Goal: Task Accomplishment & Management: Manage account settings

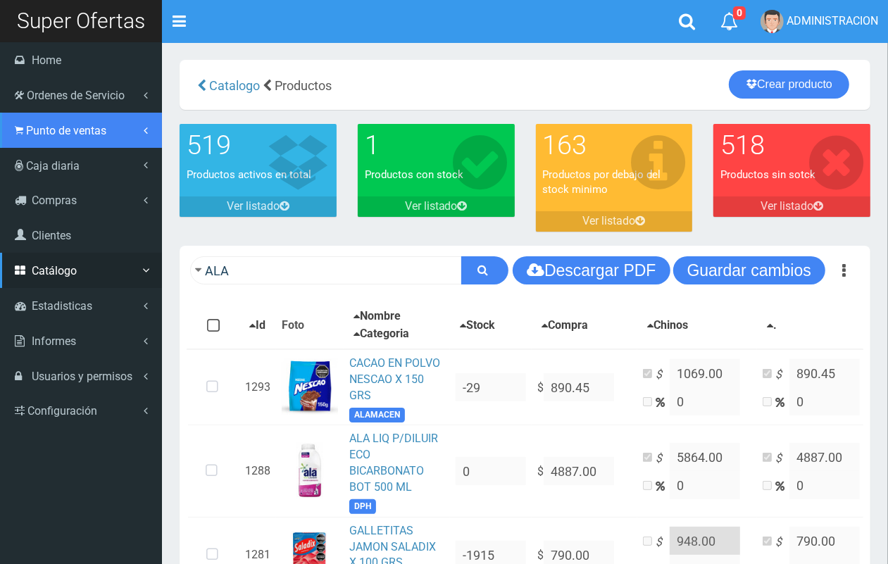
click at [50, 135] on span "Punto de ventas" at bounding box center [66, 130] width 80 height 13
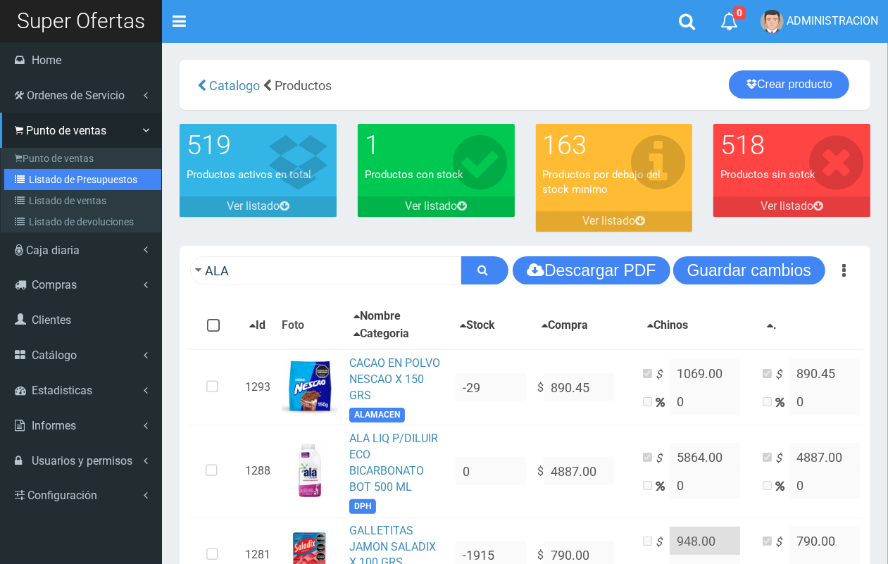
click at [80, 180] on link "Listado de Presupuestos" at bounding box center [82, 179] width 157 height 21
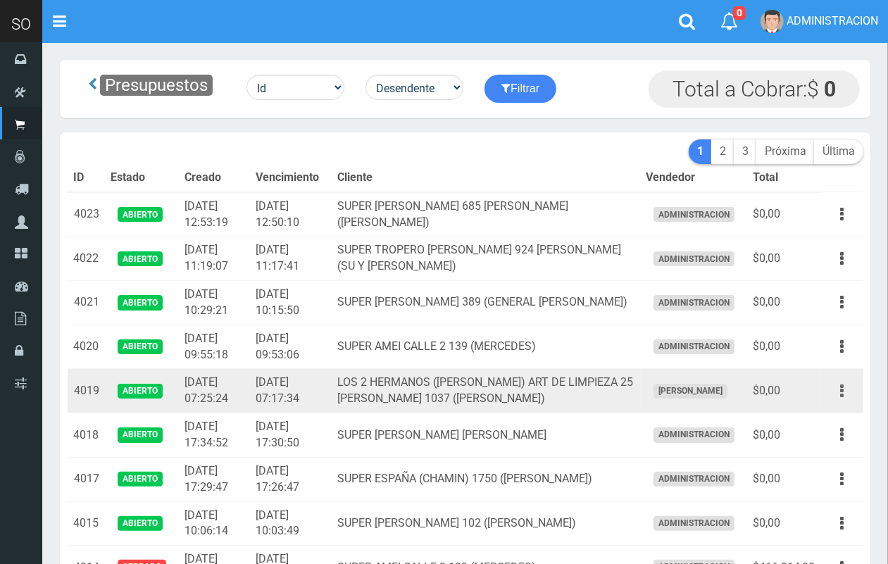
click at [838, 389] on button "button" at bounding box center [842, 391] width 32 height 25
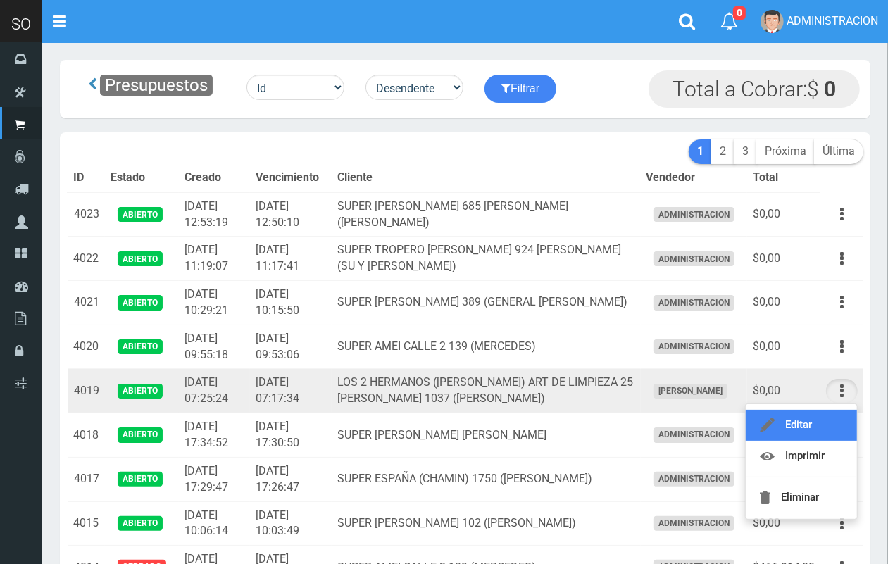
click at [812, 416] on link "Editar" at bounding box center [801, 425] width 111 height 31
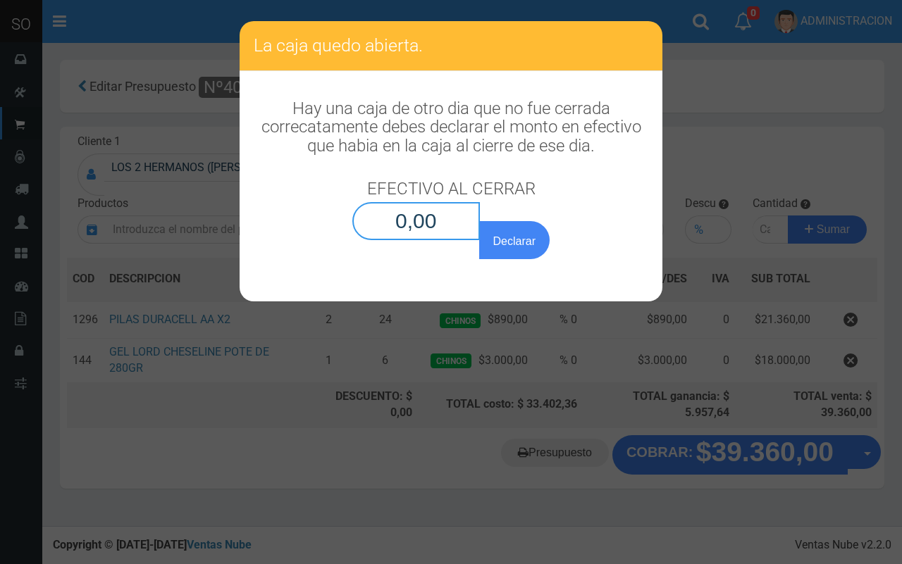
click at [435, 233] on input "0,00" at bounding box center [416, 221] width 128 height 38
type input "0,01"
click at [479, 221] on button "Declarar" at bounding box center [514, 240] width 70 height 38
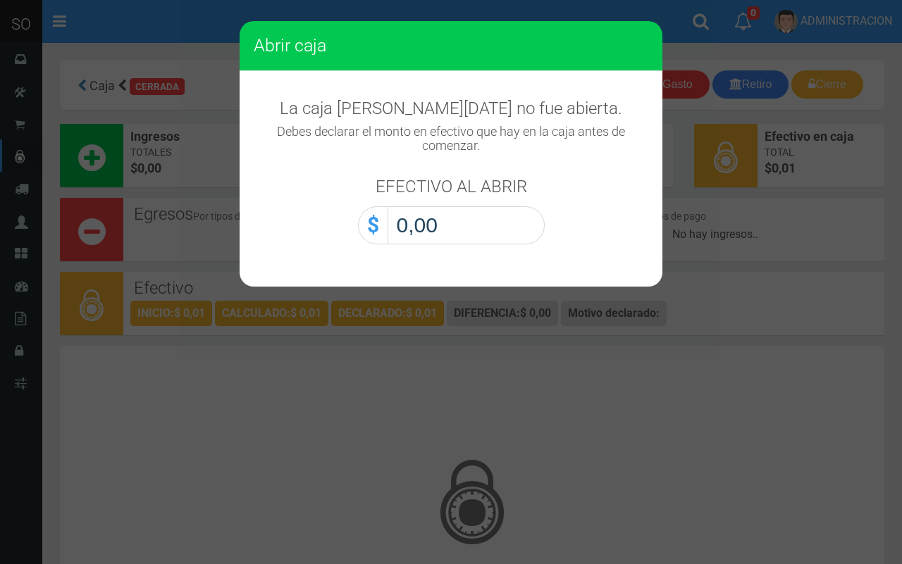
click at [519, 215] on input "0,00" at bounding box center [466, 225] width 157 height 38
type input "0,01"
click at [0, 0] on button "Abrir caja" at bounding box center [0, 0] width 0 height 0
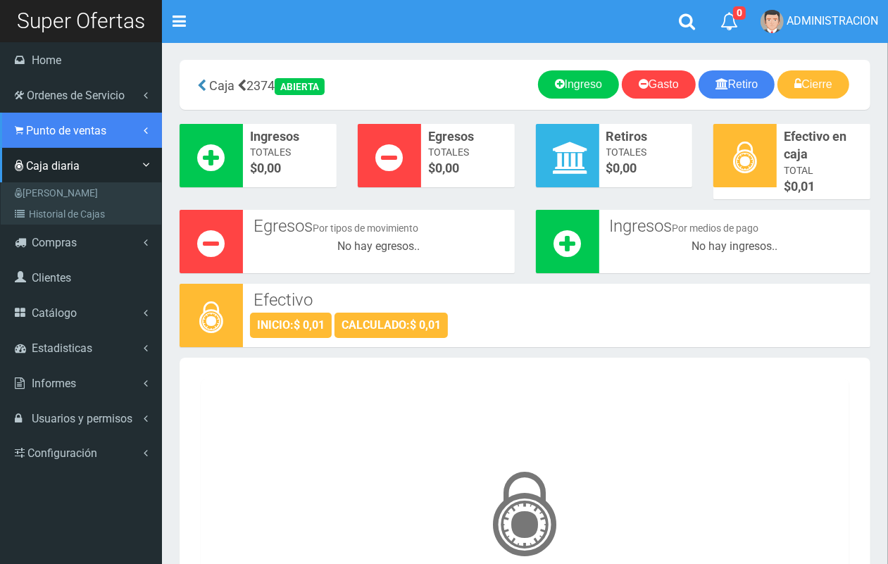
click at [37, 135] on span "Punto de ventas" at bounding box center [66, 130] width 80 height 13
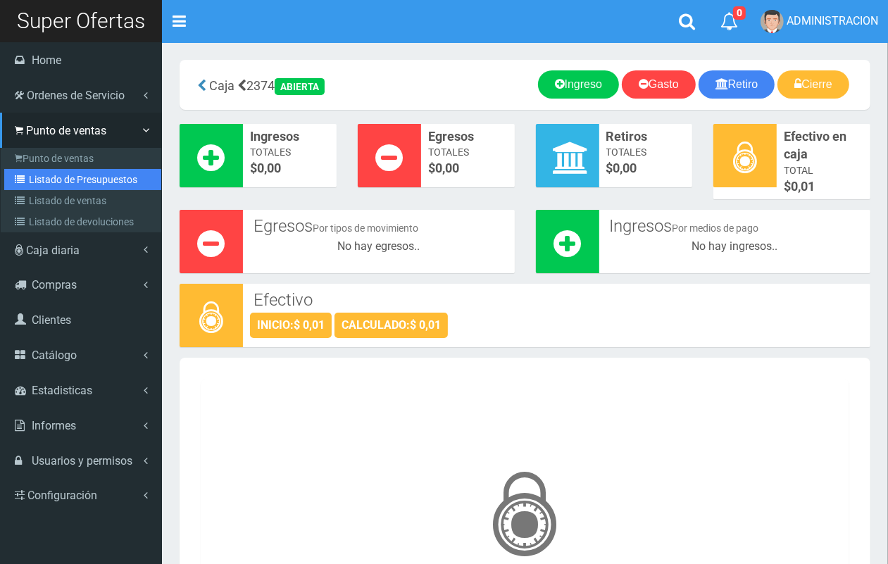
click at [53, 184] on link "Listado de Presupuestos" at bounding box center [82, 179] width 157 height 21
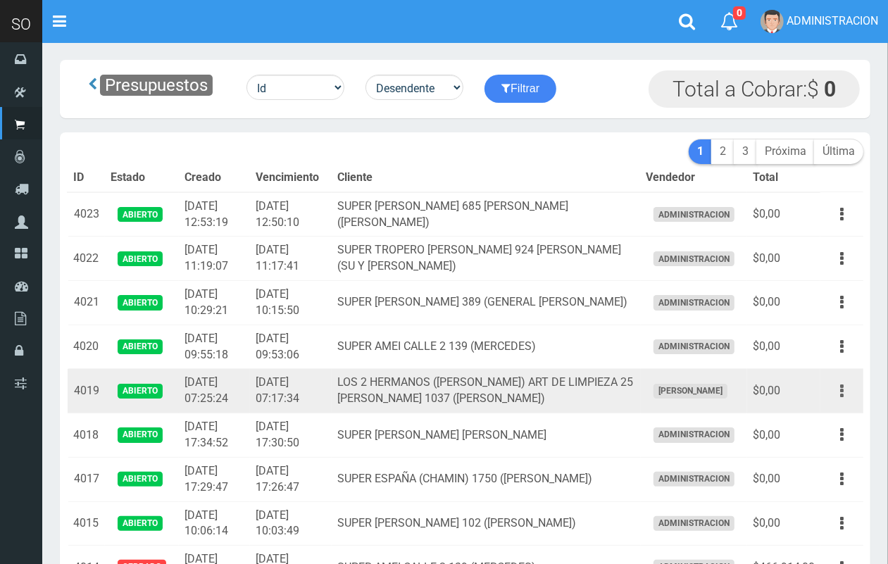
click at [843, 388] on icon "button" at bounding box center [843, 391] width 4 height 25
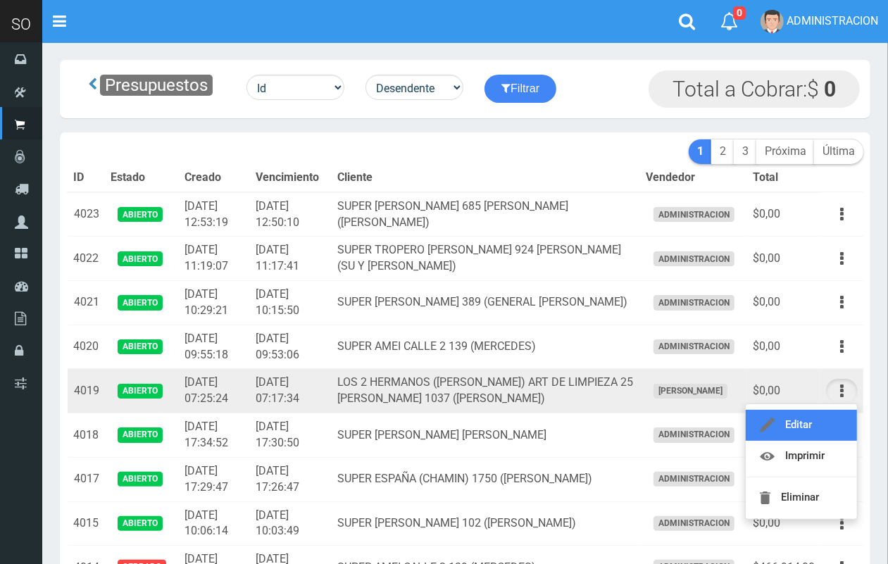
click at [822, 418] on link "Editar" at bounding box center [801, 425] width 111 height 31
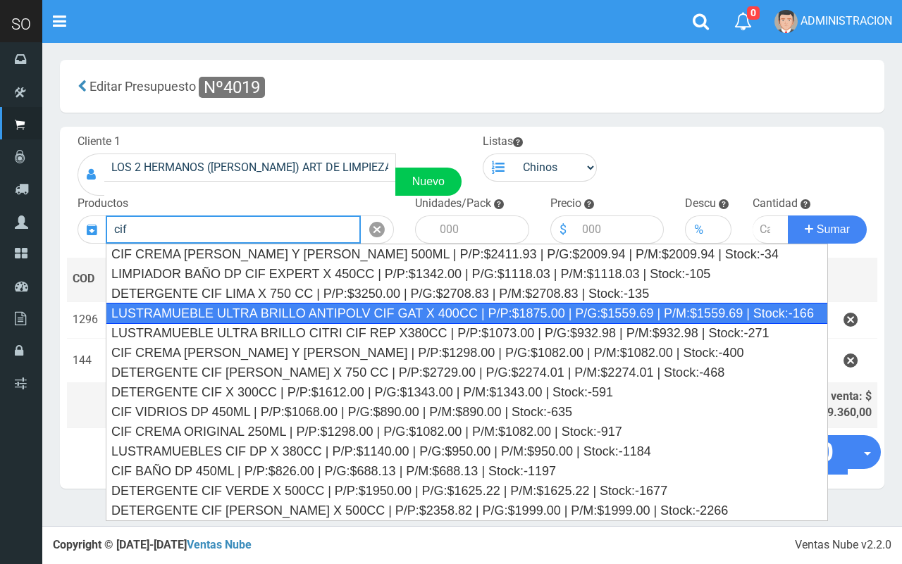
click at [287, 305] on div "LUSTRAMUEBLE ULTRA BRILLO ANTIPOLV CIF GAT X 400CC | P/P:$1875.00 | P/G:$1559.6…" at bounding box center [467, 313] width 723 height 21
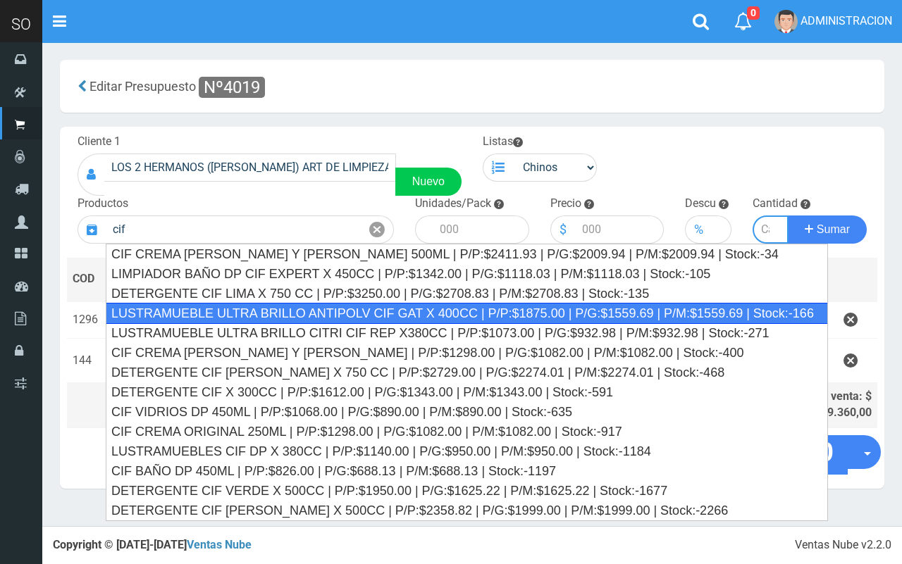
type input "LUSTRAMUEBLE ULTRA BRILLO ANTIPOLV CIF GAT X 400CC | P/P:$1875.00 | P/G:$1559.6…"
type input "12"
type input "1875.00"
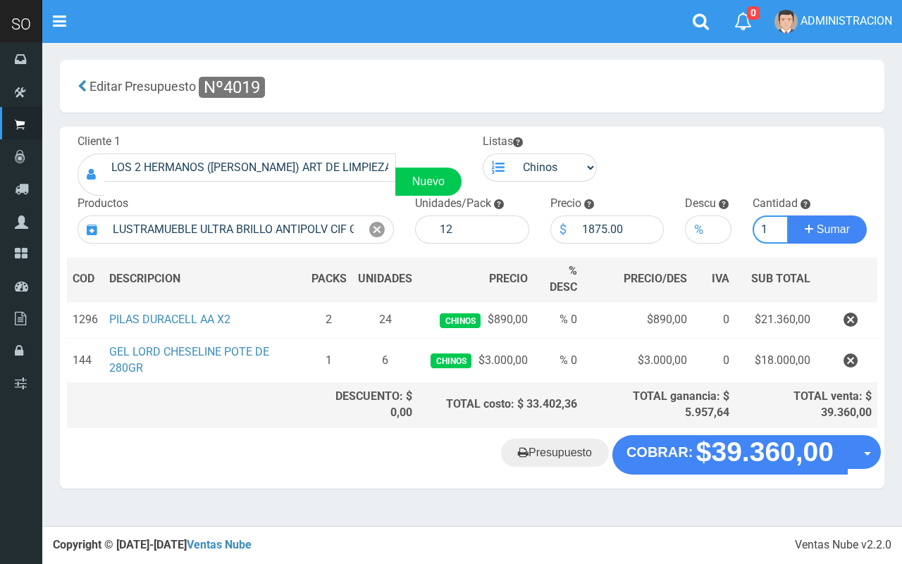
type input "1"
click at [788, 216] on button "Sumar" at bounding box center [827, 230] width 79 height 28
